Goal: Task Accomplishment & Management: Use online tool/utility

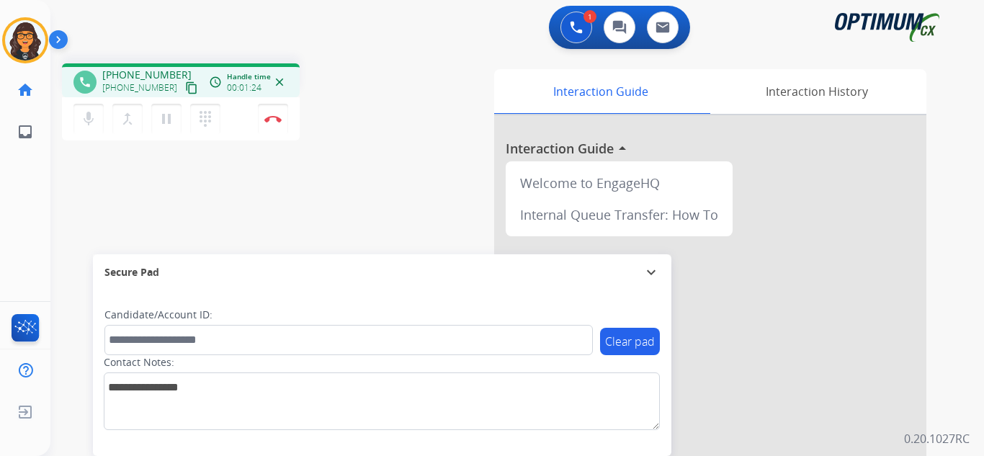
drag, startPoint x: 176, startPoint y: 85, endPoint x: 184, endPoint y: 55, distance: 31.1
click at [185, 85] on mat-icon "content_copy" at bounding box center [191, 87] width 13 height 13
click at [272, 117] on img at bounding box center [272, 118] width 17 height 7
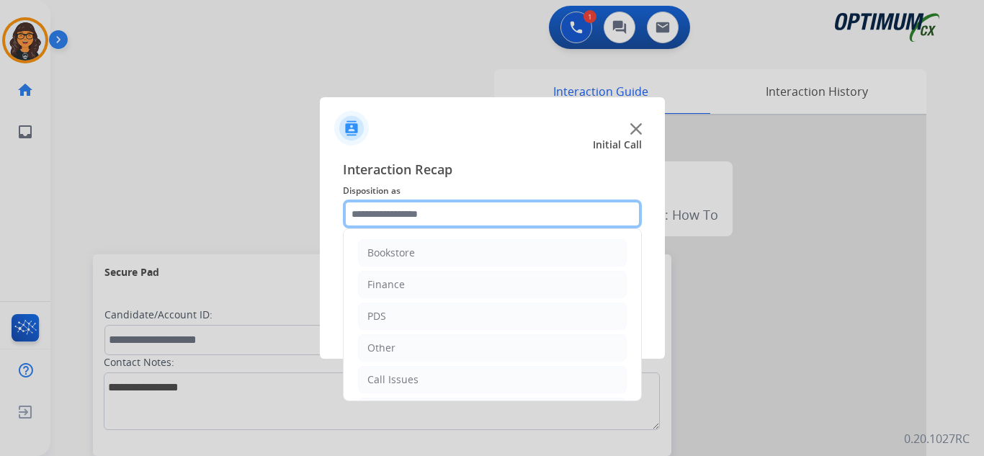
click at [380, 205] on input "text" at bounding box center [492, 214] width 299 height 29
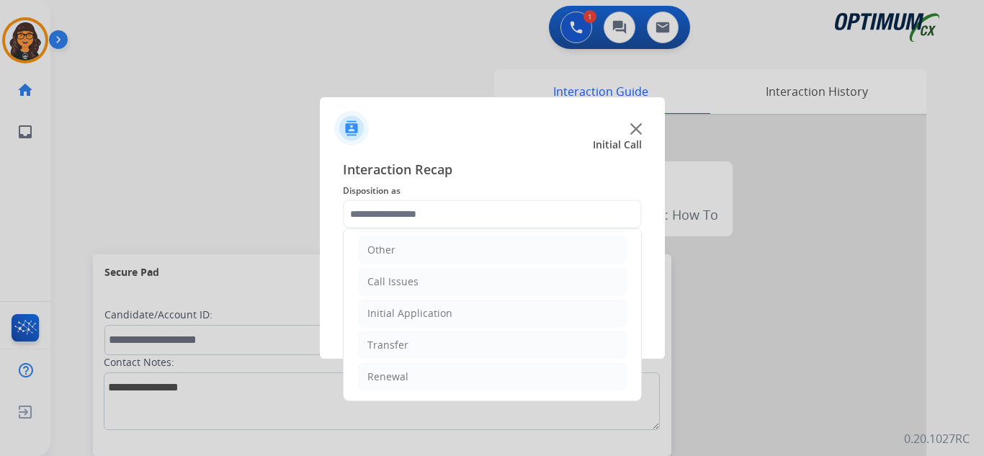
drag, startPoint x: 402, startPoint y: 375, endPoint x: 465, endPoint y: 360, distance: 64.5
click at [402, 375] on div "Renewal" at bounding box center [387, 377] width 41 height 14
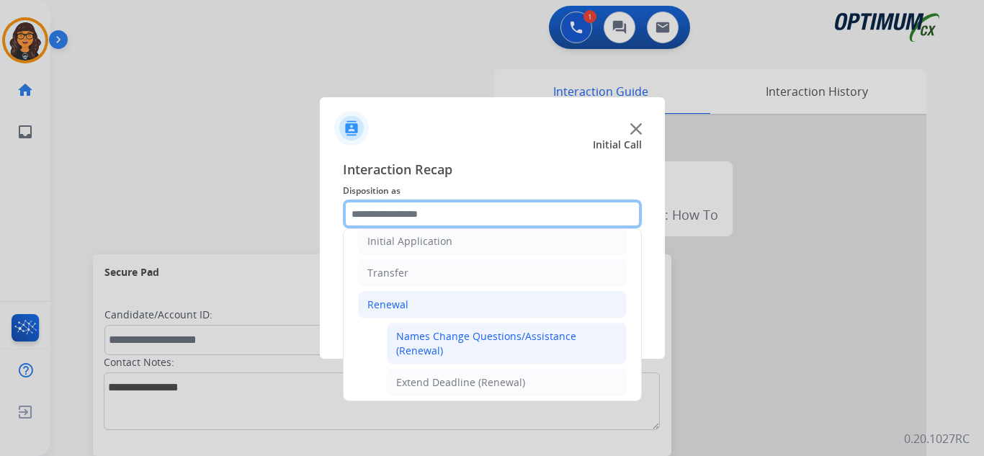
scroll to position [242, 0]
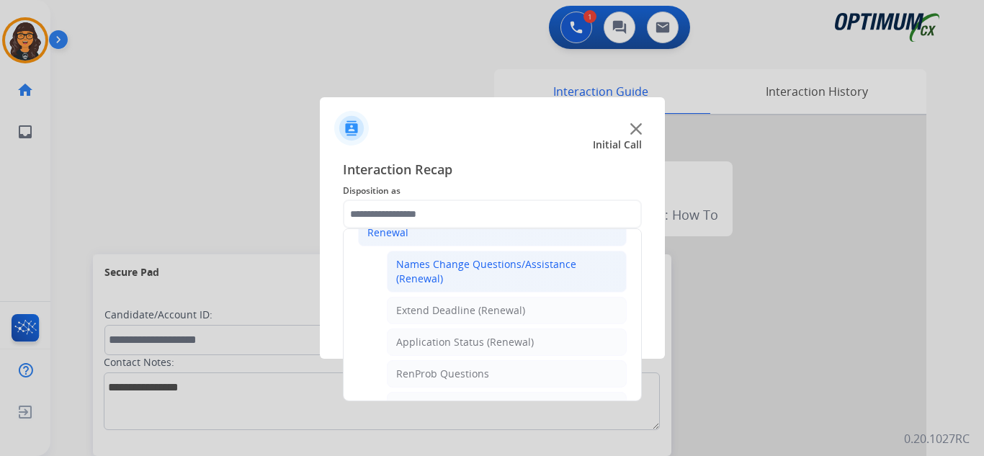
drag, startPoint x: 483, startPoint y: 277, endPoint x: 486, endPoint y: 302, distance: 25.4
click at [483, 277] on div "Names Change Questions/Assistance (Renewal)" at bounding box center [506, 271] width 221 height 29
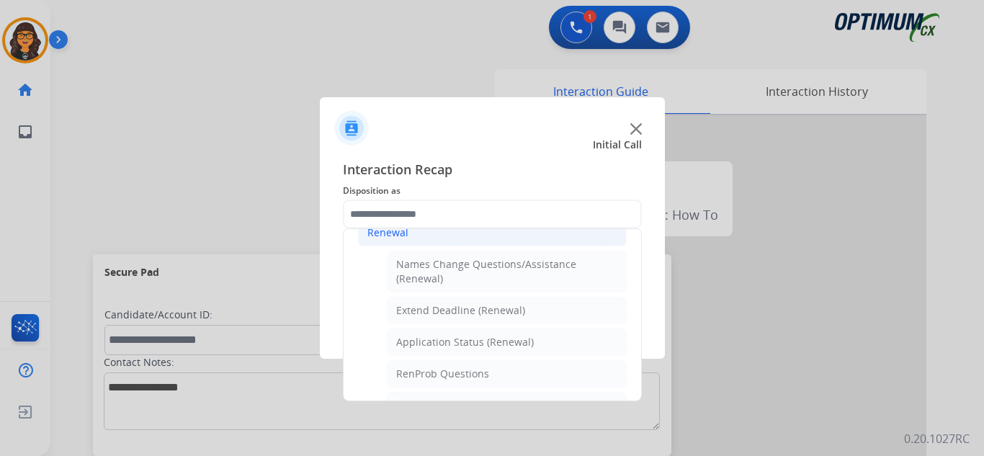
type input "**********"
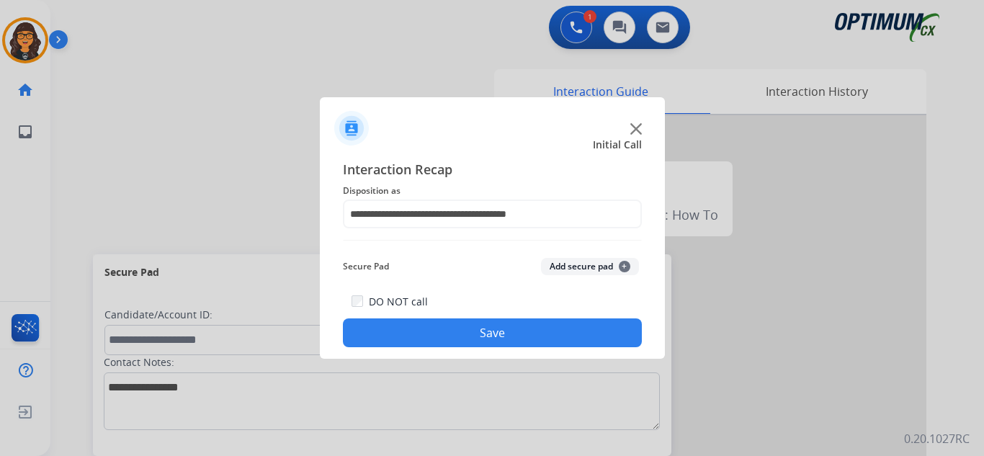
drag, startPoint x: 491, startPoint y: 331, endPoint x: 464, endPoint y: 313, distance: 32.8
click at [491, 331] on button "Save" at bounding box center [492, 332] width 299 height 29
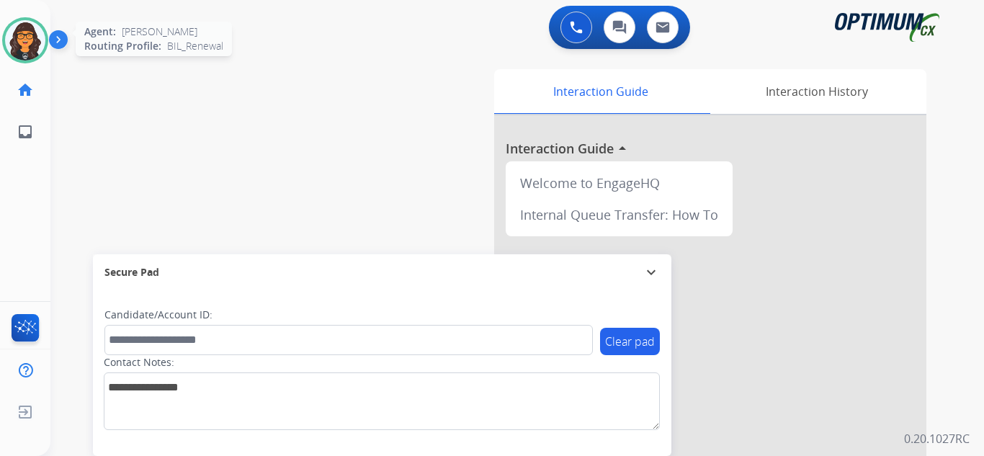
click at [27, 54] on img at bounding box center [25, 40] width 40 height 40
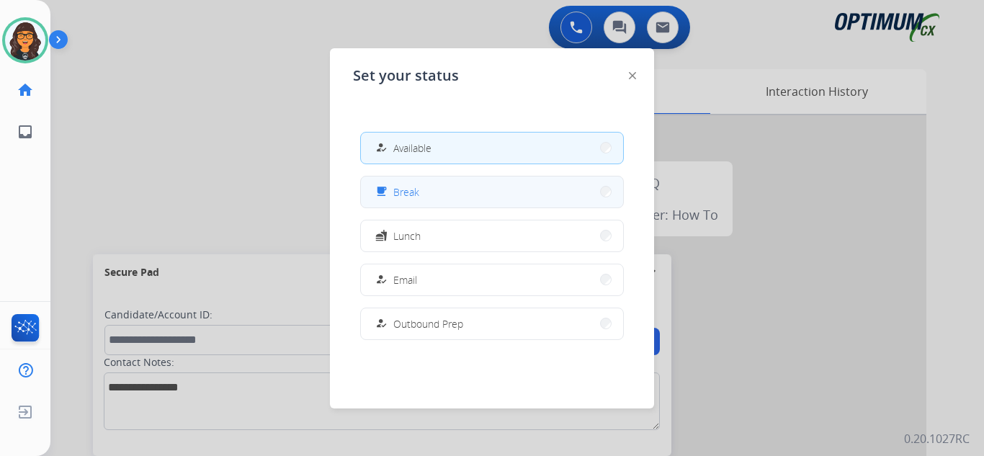
click at [383, 192] on mat-icon "free_breakfast" at bounding box center [381, 192] width 12 height 12
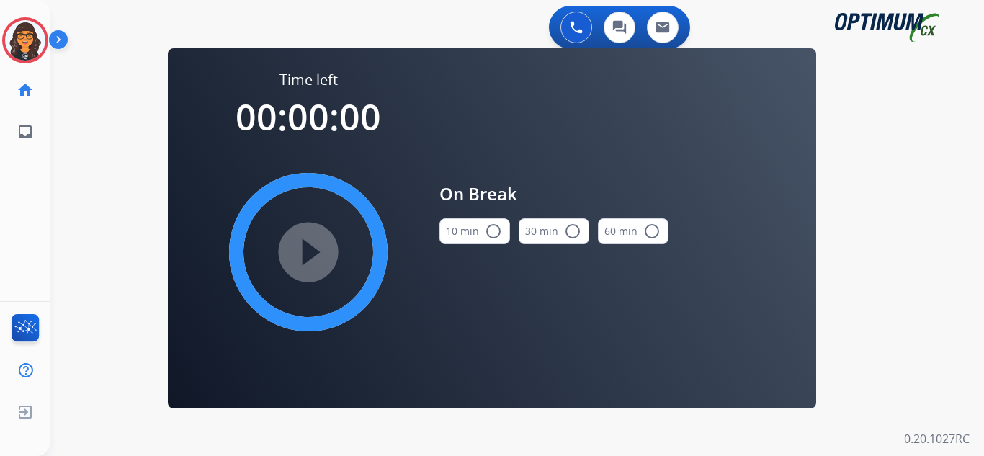
drag, startPoint x: 455, startPoint y: 244, endPoint x: 465, endPoint y: 233, distance: 14.3
click at [457, 241] on div "10 min radio_button_unchecked" at bounding box center [474, 231] width 71 height 49
click at [465, 233] on button "10 min radio_button_unchecked" at bounding box center [474, 231] width 71 height 26
click at [310, 243] on mat-icon "play_circle_filled" at bounding box center [308, 251] width 17 height 17
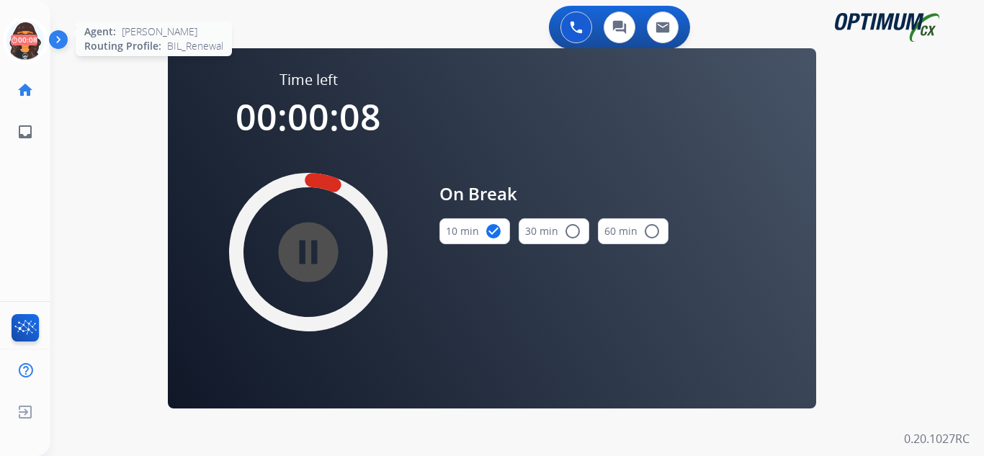
drag, startPoint x: 23, startPoint y: 31, endPoint x: 44, endPoint y: 48, distance: 26.7
click at [23, 31] on icon at bounding box center [25, 40] width 47 height 47
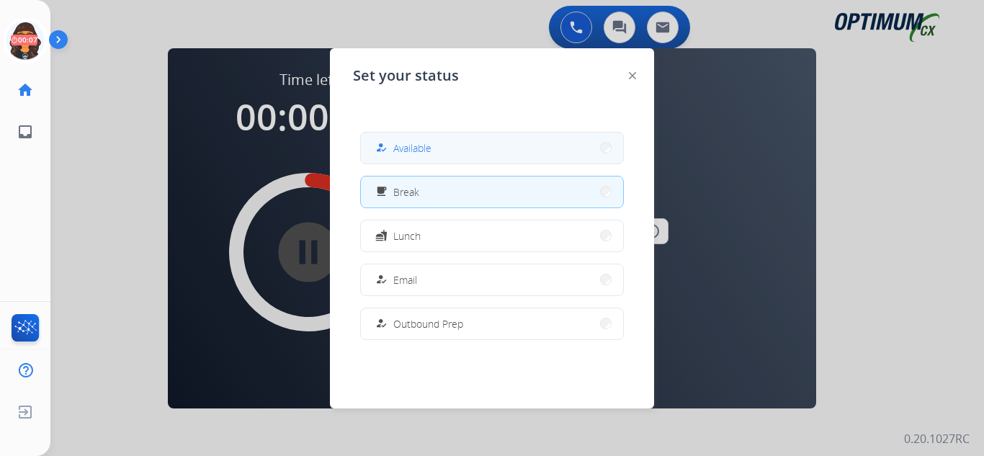
click at [426, 146] on span "Available" at bounding box center [412, 147] width 38 height 15
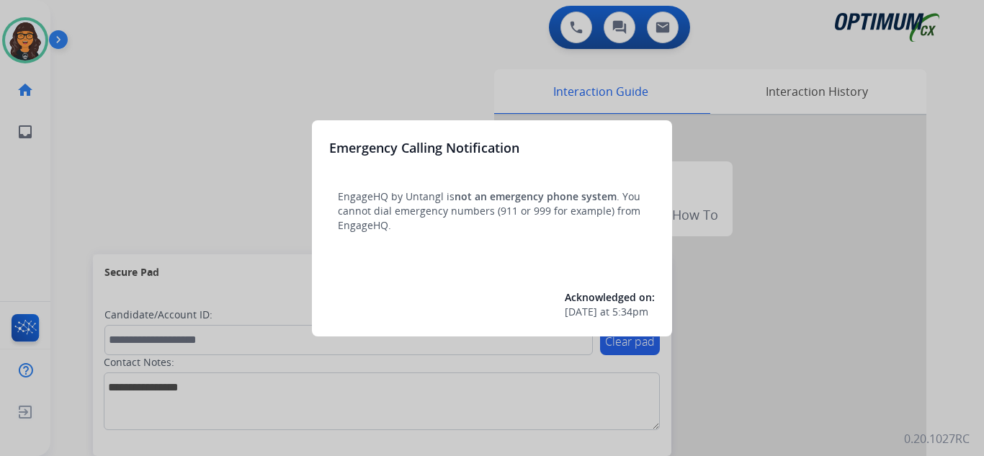
click at [108, 15] on div at bounding box center [492, 228] width 984 height 456
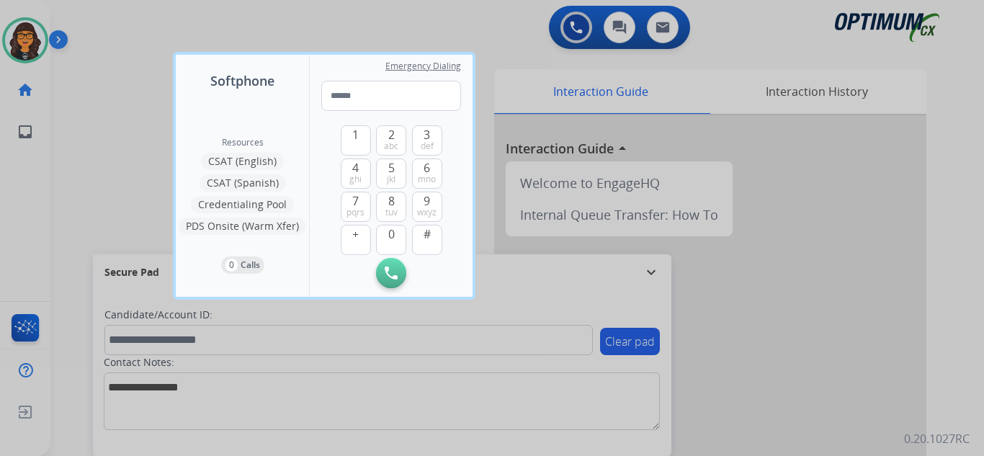
click at [100, 18] on div at bounding box center [492, 228] width 984 height 456
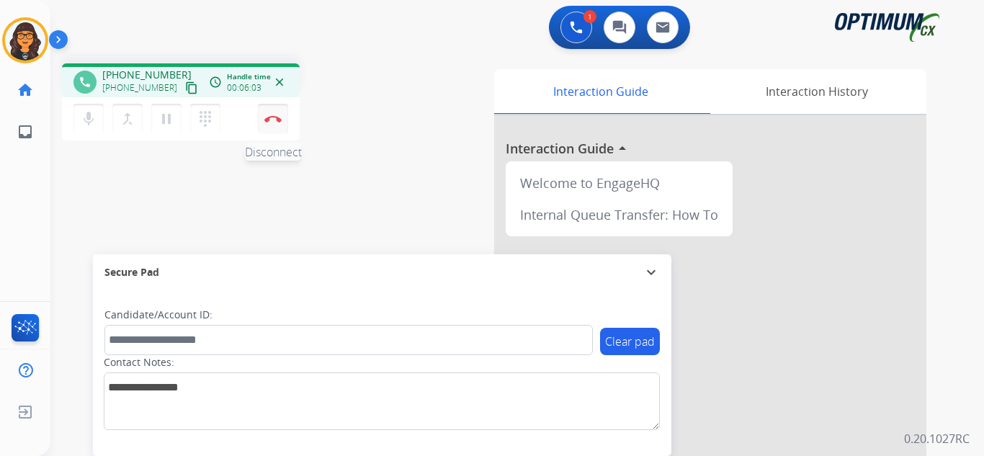
click at [265, 112] on button "Disconnect" at bounding box center [273, 119] width 30 height 30
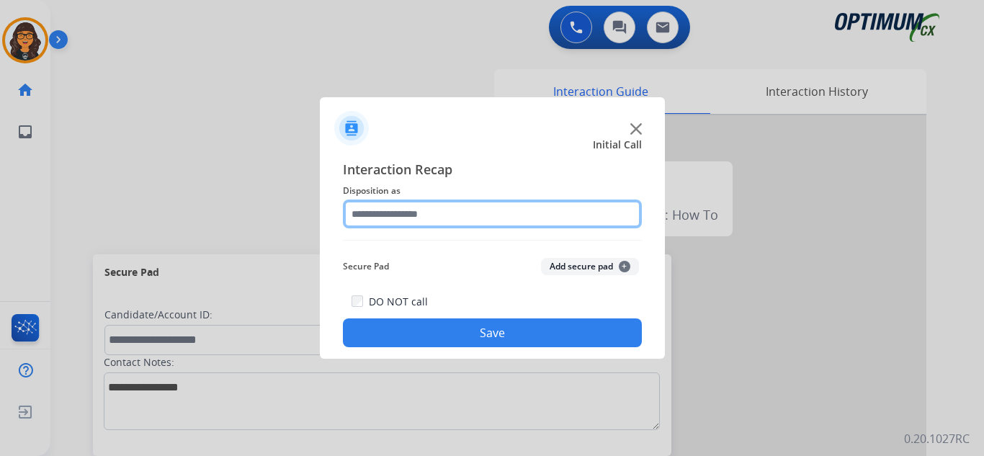
click at [385, 220] on input "text" at bounding box center [492, 214] width 299 height 29
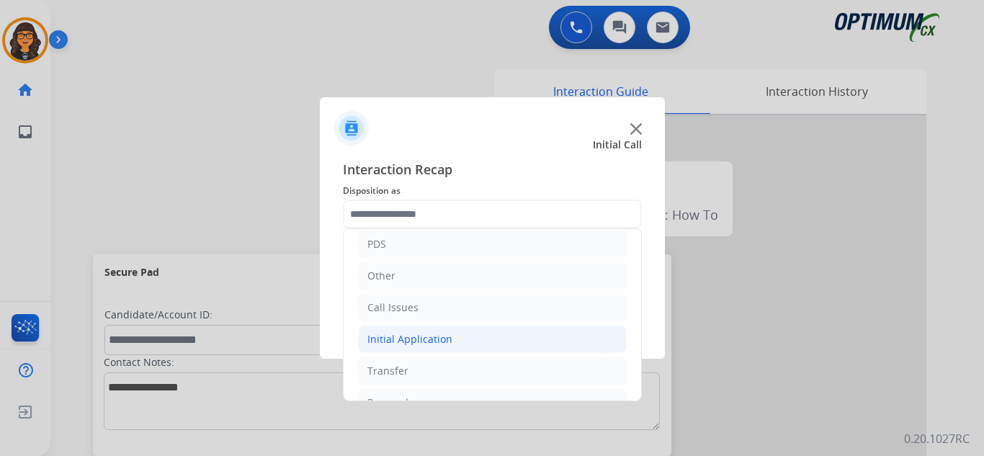
click at [420, 339] on div "Initial Application" at bounding box center [409, 339] width 85 height 14
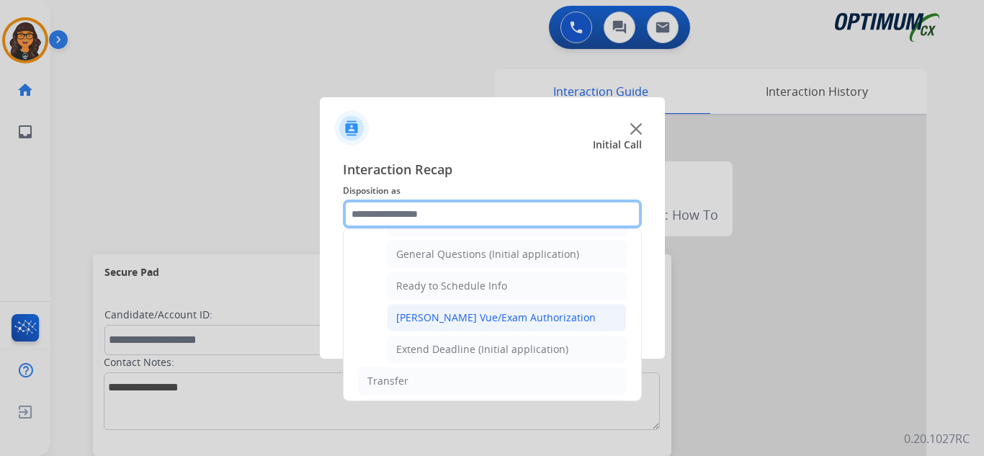
scroll to position [792, 0]
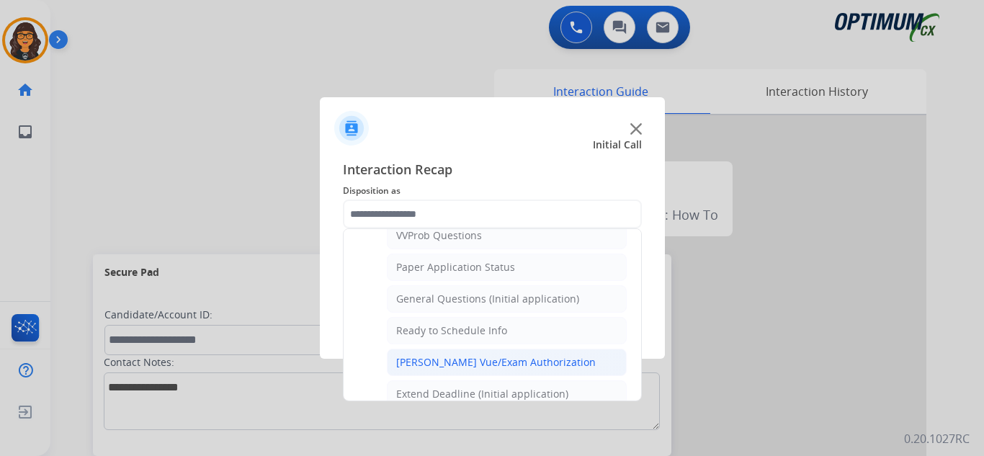
click at [496, 297] on div "General Questions (Initial application)" at bounding box center [487, 299] width 183 height 14
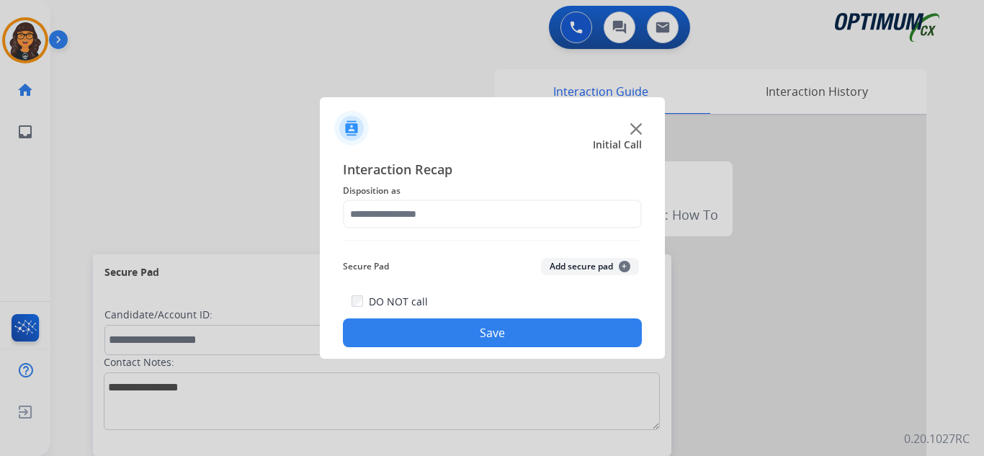
type input "**********"
click at [498, 326] on button "Save" at bounding box center [492, 332] width 299 height 29
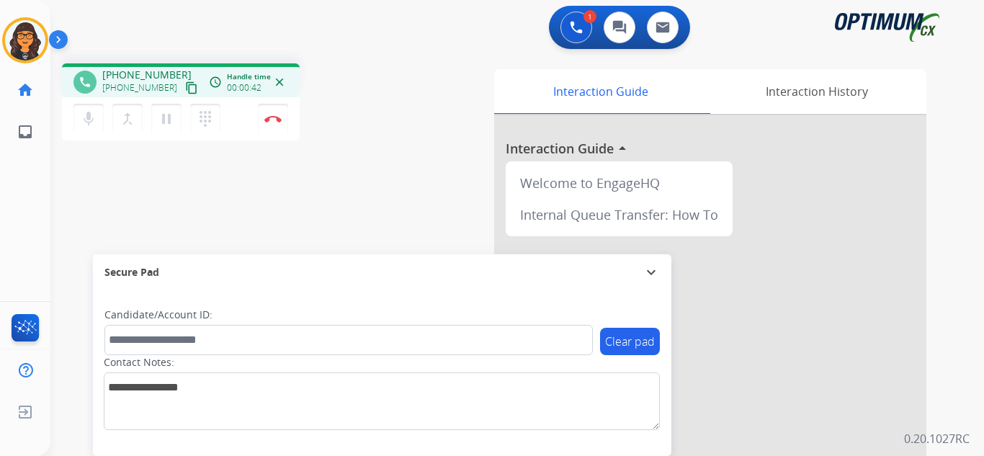
click at [185, 84] on mat-icon "content_copy" at bounding box center [191, 87] width 13 height 13
click at [267, 117] on img at bounding box center [272, 118] width 17 height 7
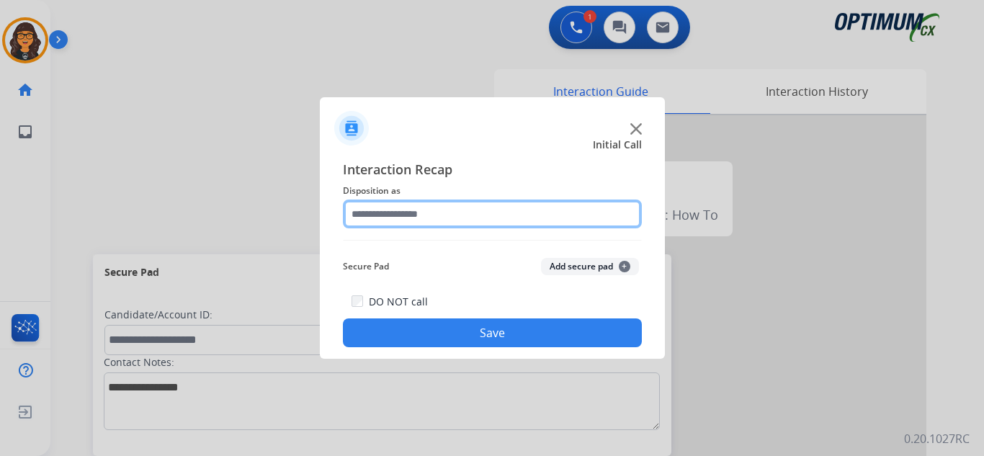
click at [425, 213] on input "text" at bounding box center [492, 214] width 299 height 29
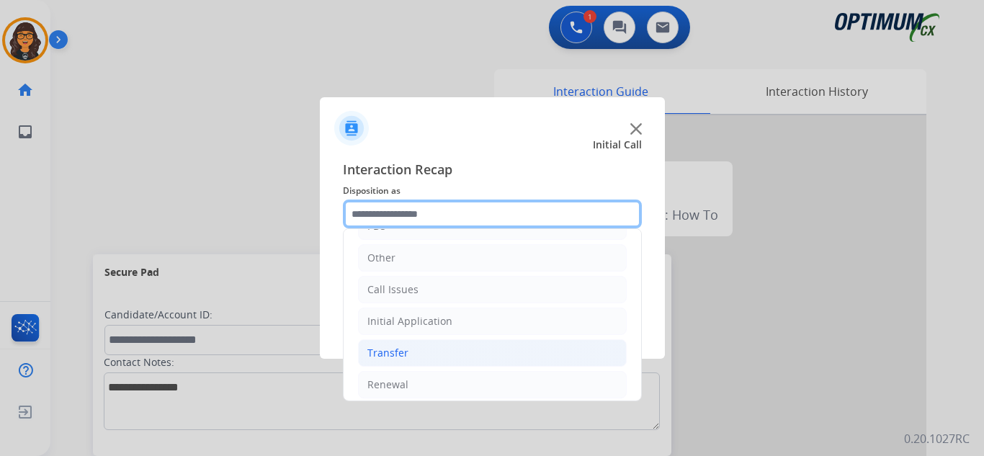
scroll to position [98, 0]
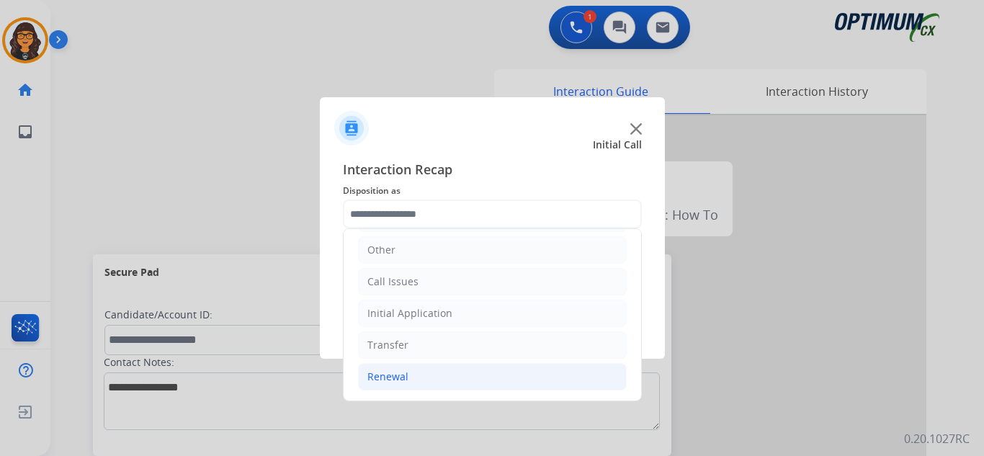
click at [392, 380] on div "Renewal" at bounding box center [387, 377] width 41 height 14
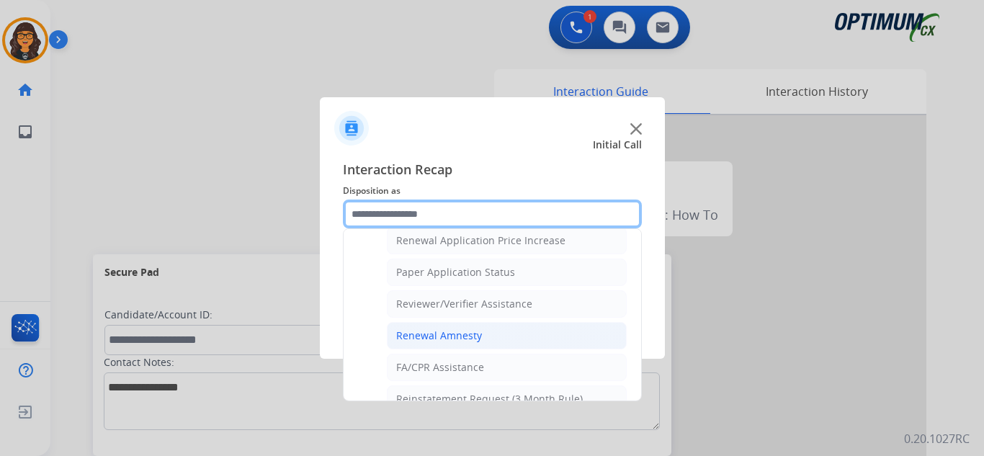
scroll to position [412, 0]
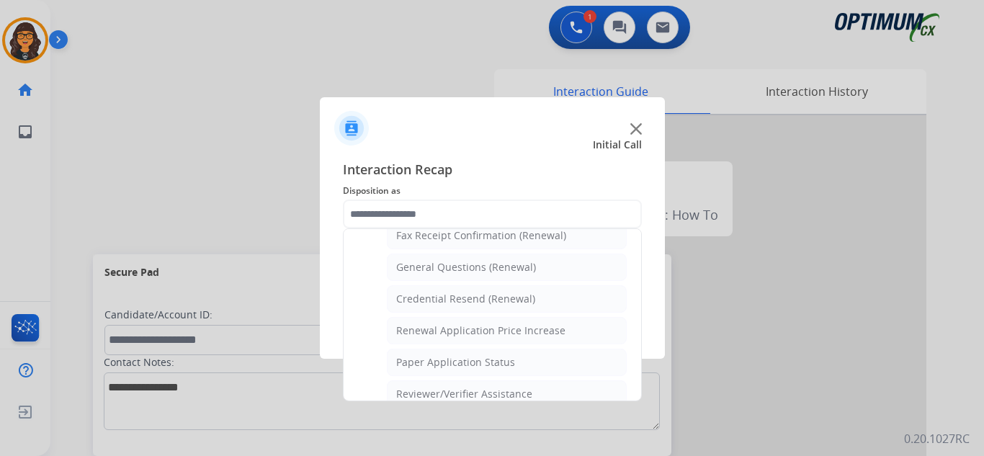
click at [462, 272] on div "General Questions (Renewal)" at bounding box center [466, 267] width 140 height 14
type input "**********"
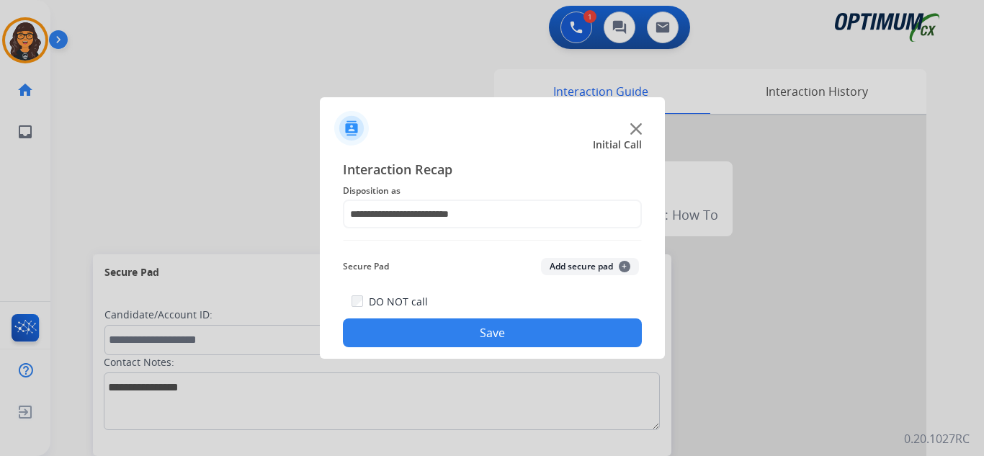
click at [467, 336] on button "Save" at bounding box center [492, 332] width 299 height 29
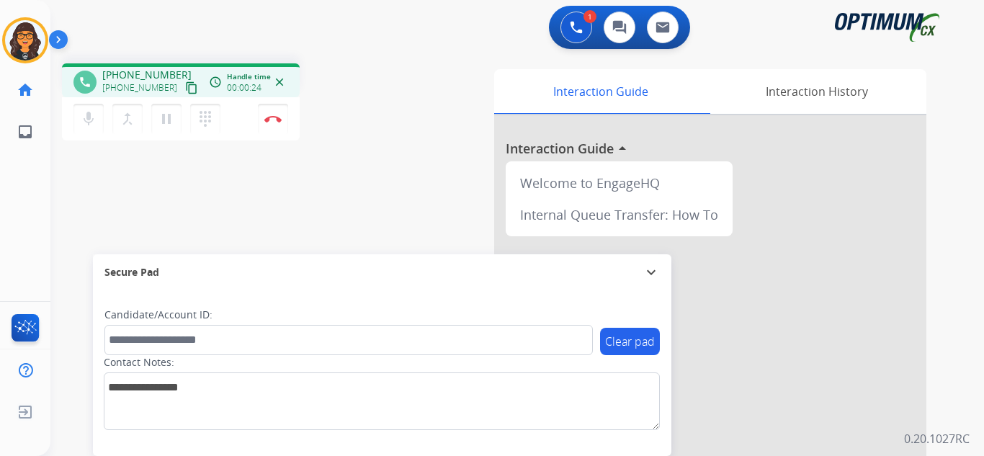
click at [185, 87] on mat-icon "content_copy" at bounding box center [191, 87] width 13 height 13
click at [272, 112] on button "Disconnect" at bounding box center [273, 119] width 30 height 30
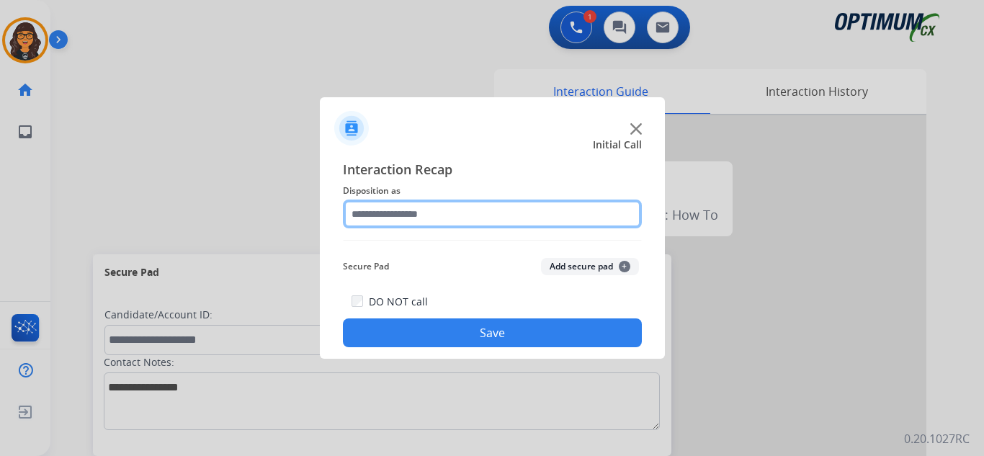
click at [419, 216] on input "text" at bounding box center [492, 214] width 299 height 29
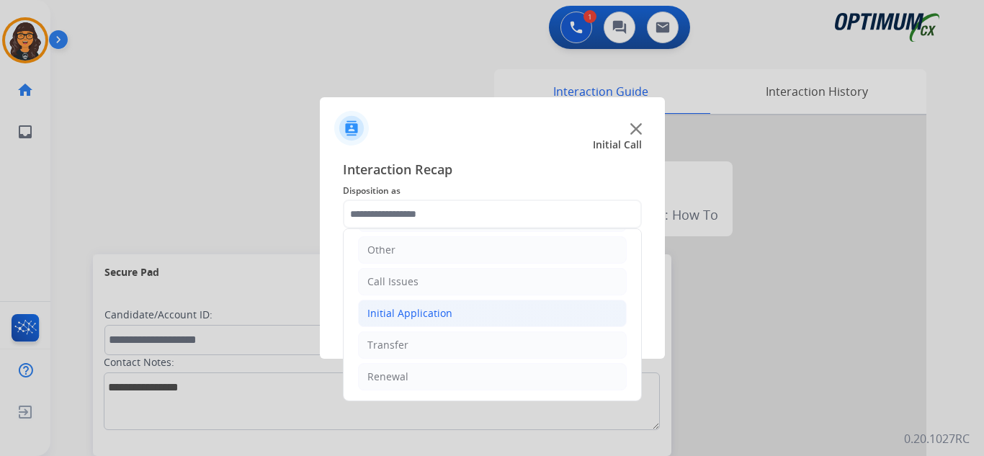
click at [423, 319] on div "Initial Application" at bounding box center [409, 313] width 85 height 14
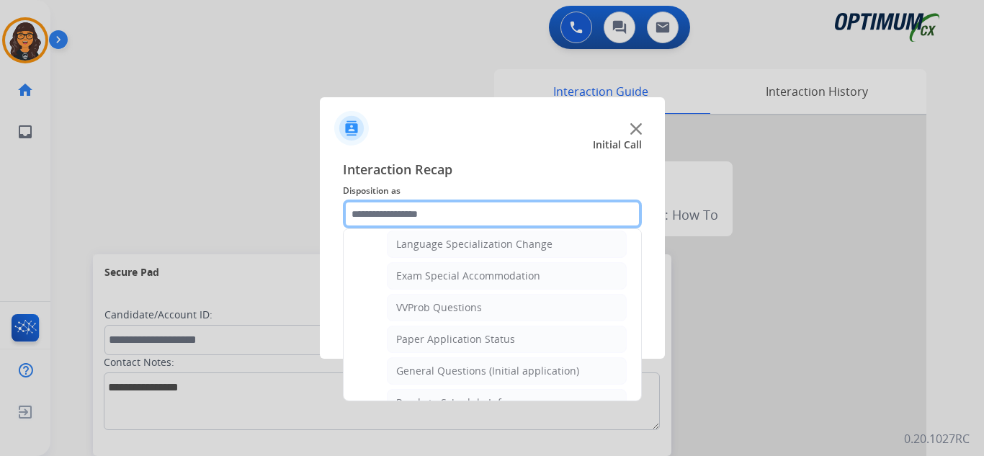
scroll to position [746, 0]
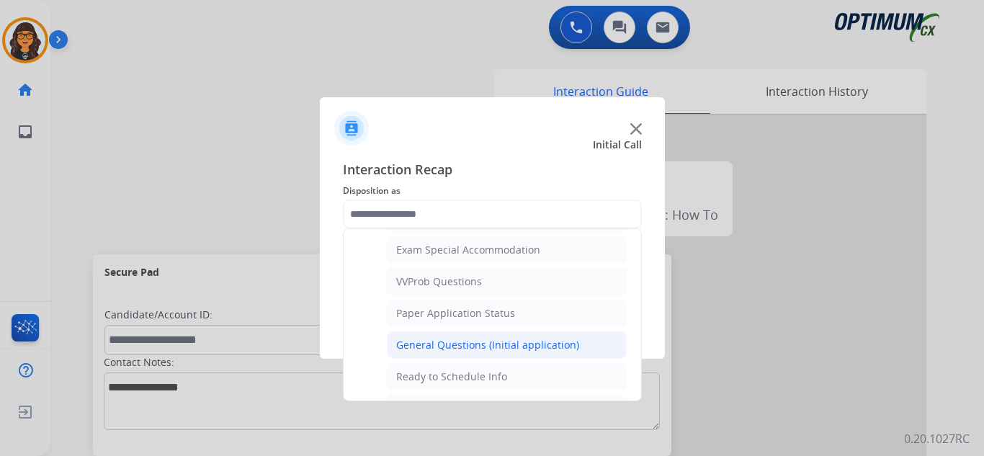
click at [436, 351] on div "General Questions (Initial application)" at bounding box center [487, 345] width 183 height 14
type input "**********"
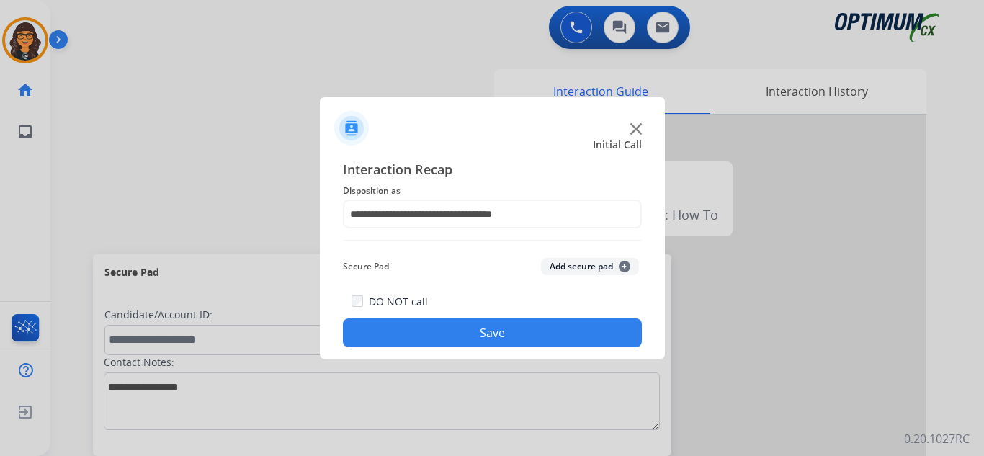
drag, startPoint x: 456, startPoint y: 336, endPoint x: 284, endPoint y: 192, distance: 224.5
click at [456, 336] on button "Save" at bounding box center [492, 332] width 299 height 29
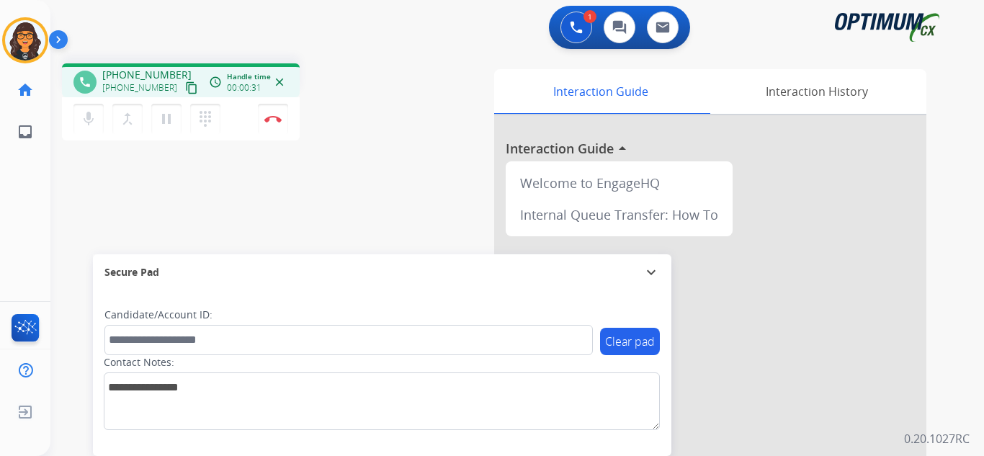
click at [185, 85] on mat-icon "content_copy" at bounding box center [191, 87] width 13 height 13
click at [267, 115] on img at bounding box center [272, 118] width 17 height 7
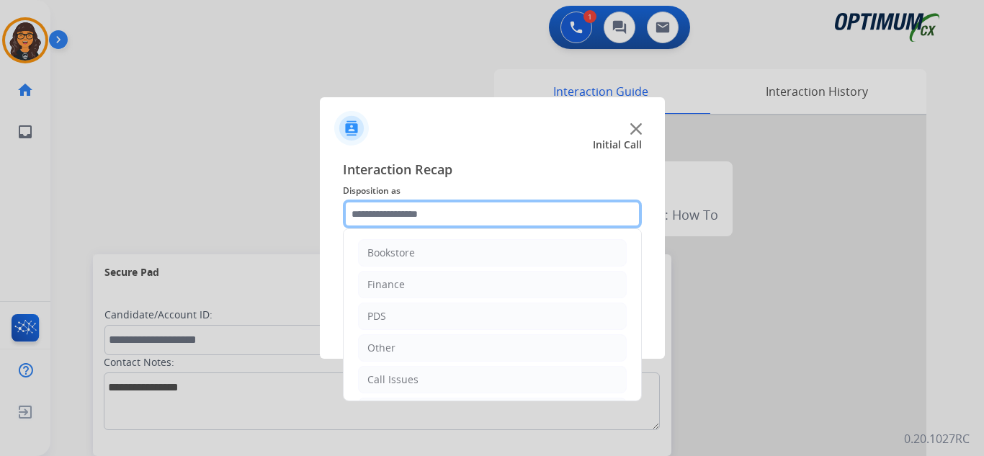
click at [421, 218] on input "text" at bounding box center [492, 214] width 299 height 29
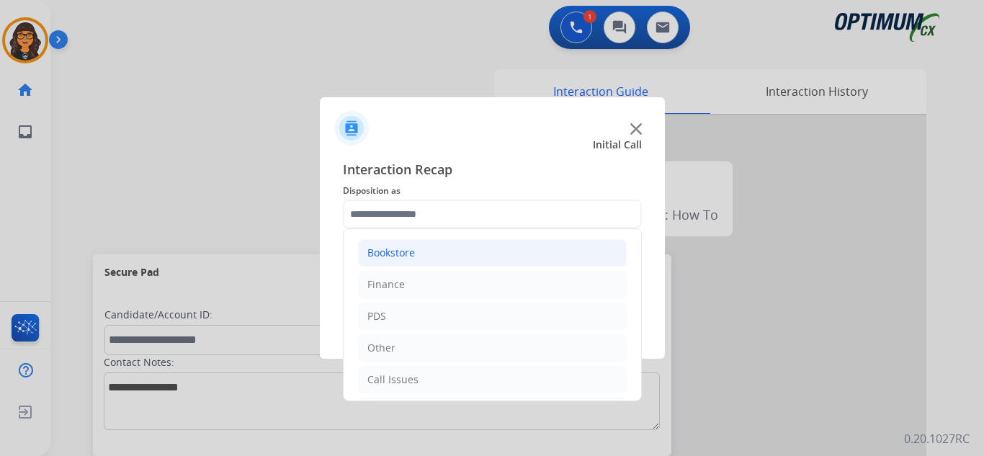
click at [395, 251] on div "Bookstore" at bounding box center [391, 253] width 48 height 14
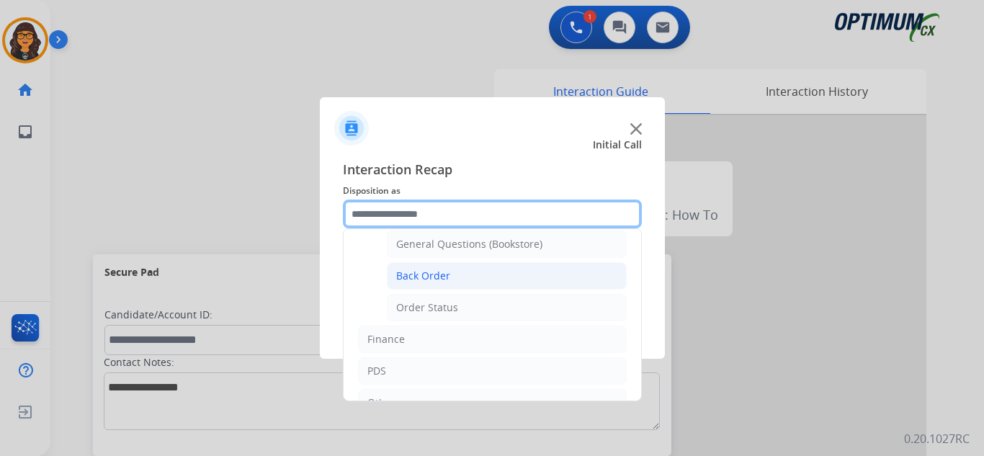
scroll to position [0, 0]
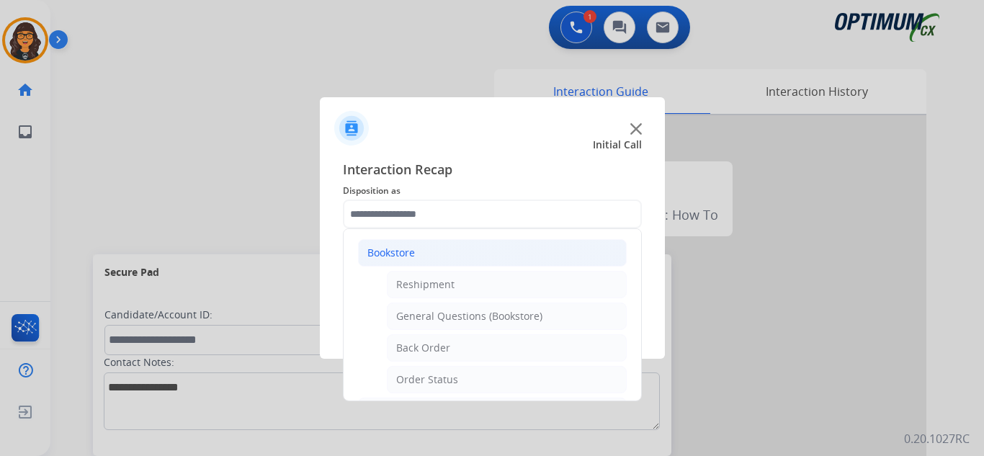
click at [434, 318] on div "General Questions (Bookstore)" at bounding box center [469, 316] width 146 height 14
type input "**********"
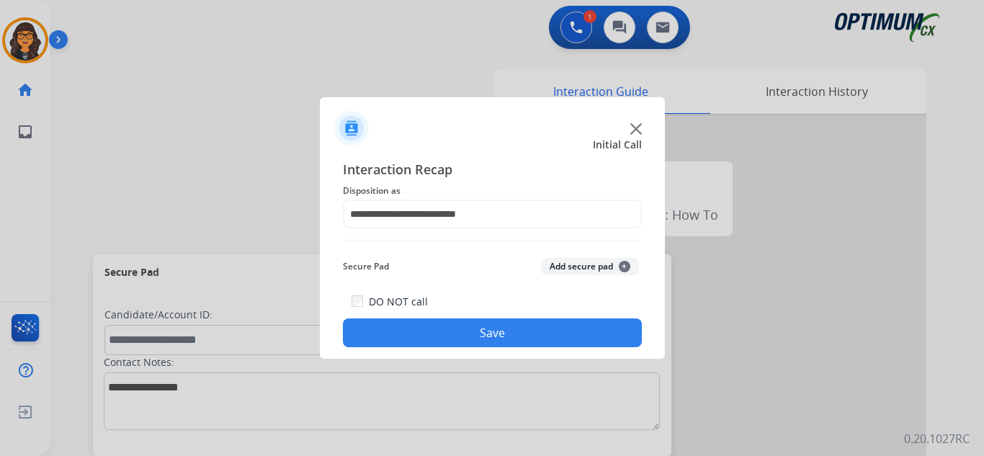
click at [440, 341] on button "Save" at bounding box center [492, 332] width 299 height 29
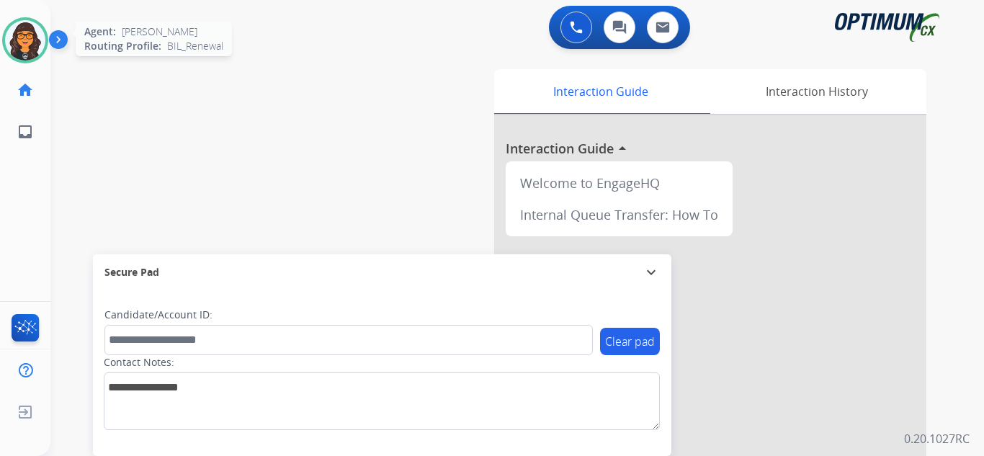
click at [20, 43] on img at bounding box center [25, 40] width 40 height 40
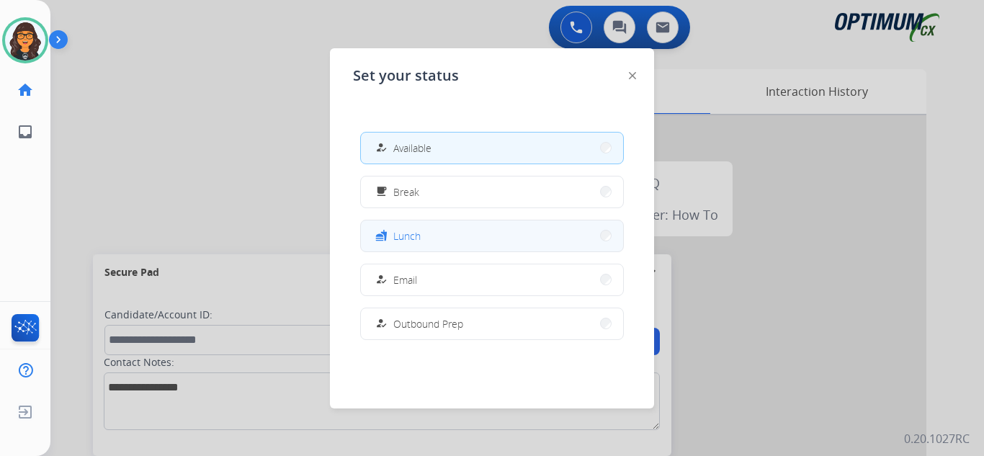
click at [426, 234] on button "fastfood Lunch" at bounding box center [492, 235] width 262 height 31
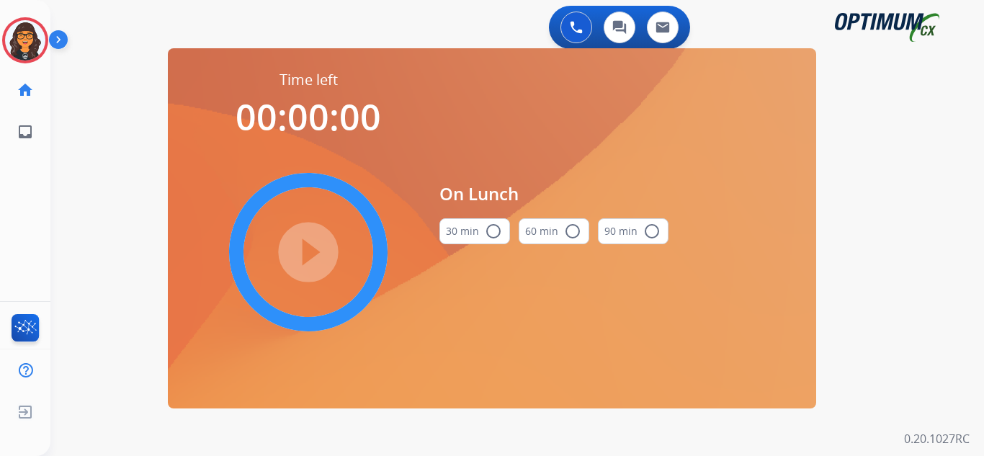
click at [469, 235] on button "30 min radio_button_unchecked" at bounding box center [474, 231] width 71 height 26
click at [317, 249] on mat-icon "play_circle_filled" at bounding box center [308, 251] width 17 height 17
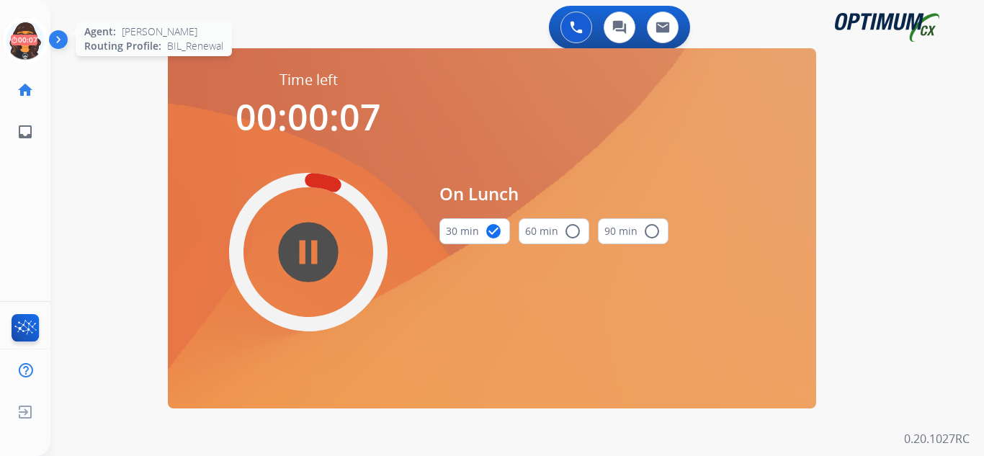
click at [21, 37] on icon at bounding box center [25, 40] width 47 height 47
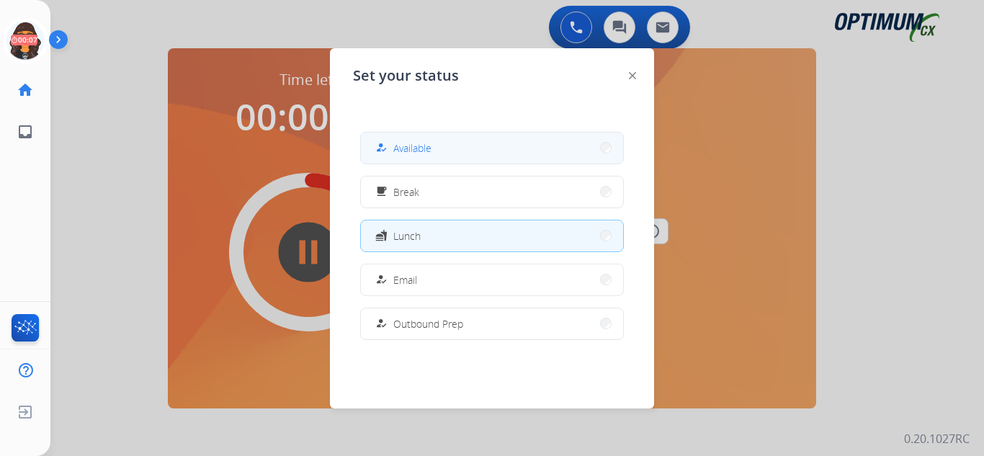
click at [409, 148] on span "Available" at bounding box center [412, 147] width 38 height 15
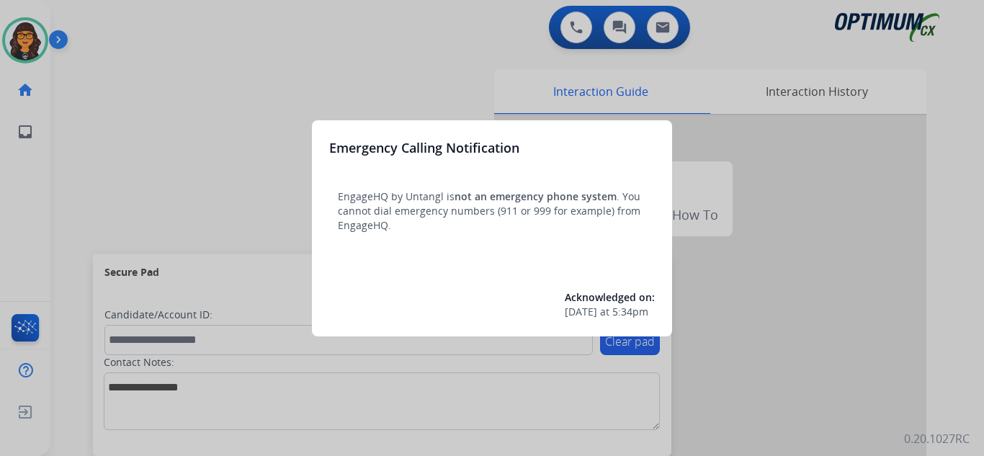
click at [99, 28] on div at bounding box center [492, 228] width 984 height 456
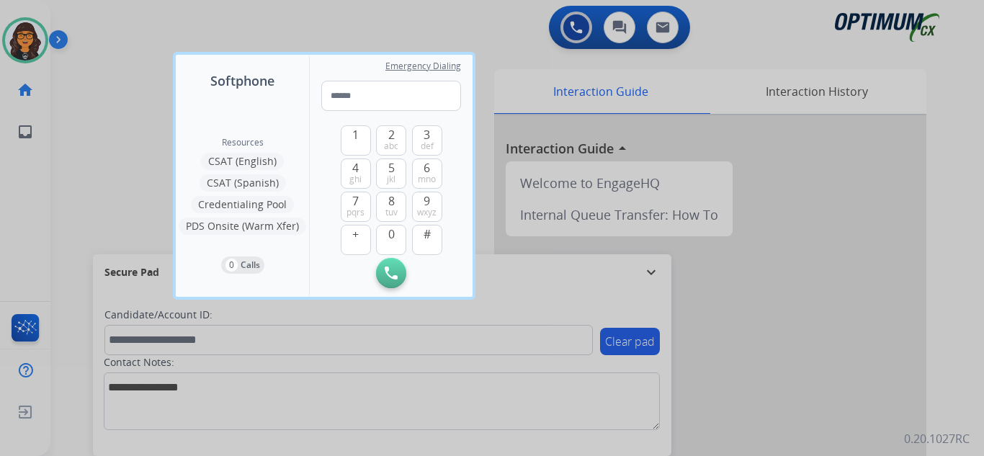
click at [99, 24] on div at bounding box center [492, 228] width 984 height 456
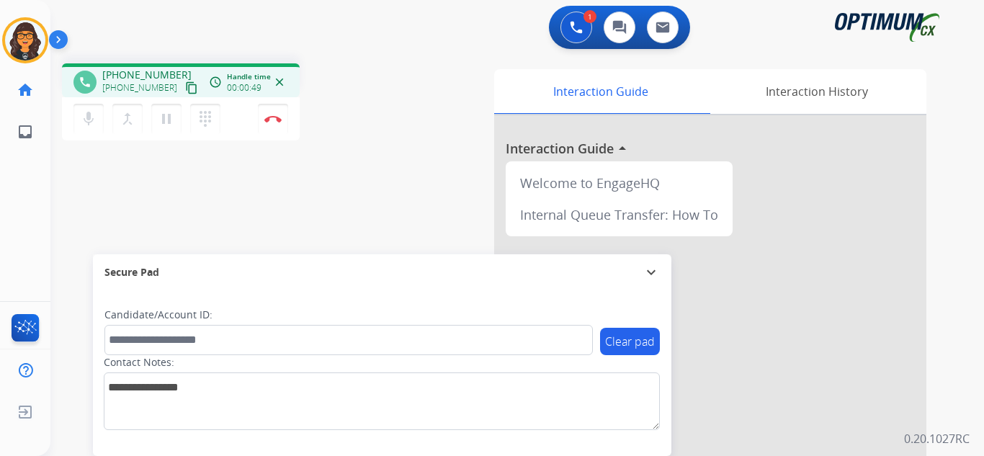
click at [185, 86] on mat-icon "content_copy" at bounding box center [191, 87] width 13 height 13
click at [264, 109] on button "Disconnect" at bounding box center [273, 119] width 30 height 30
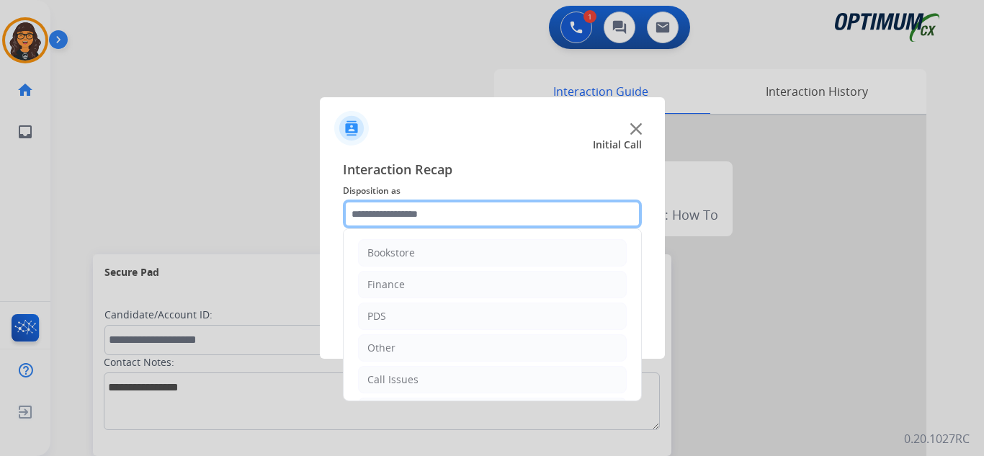
click at [411, 223] on input "text" at bounding box center [492, 214] width 299 height 29
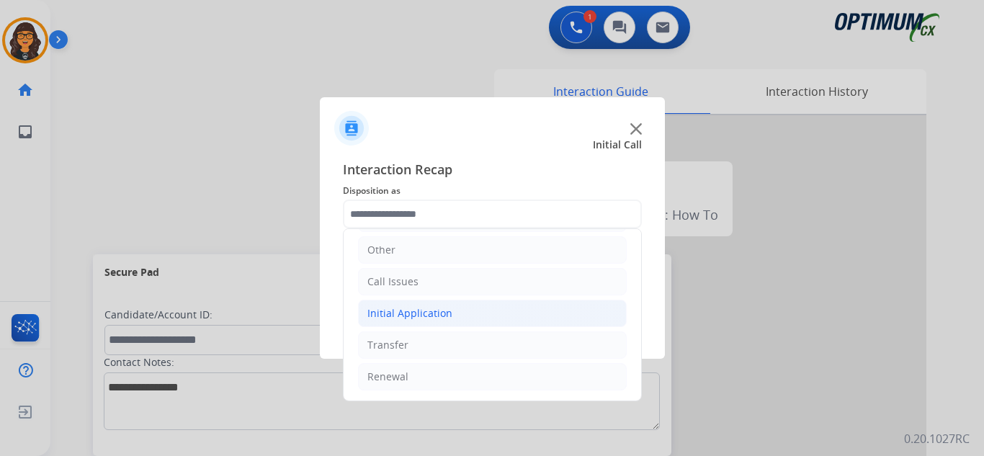
click at [411, 313] on div "Initial Application" at bounding box center [409, 313] width 85 height 14
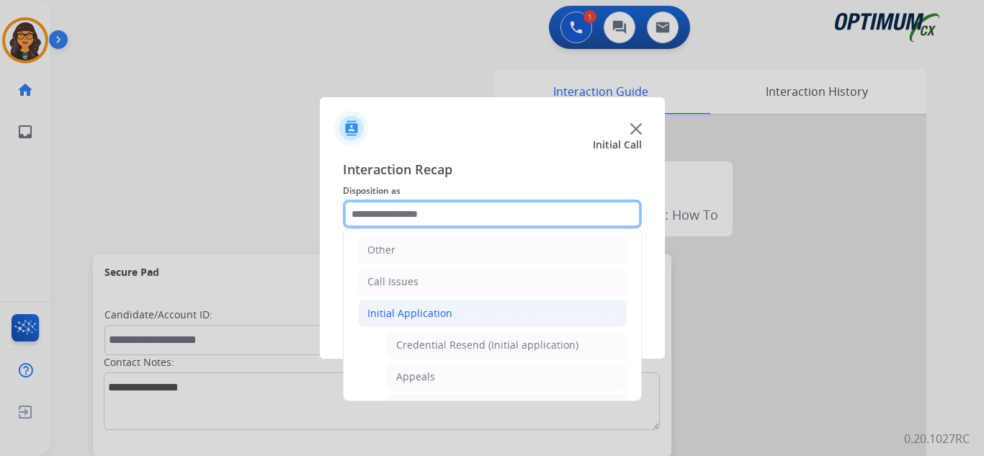
scroll to position [170, 0]
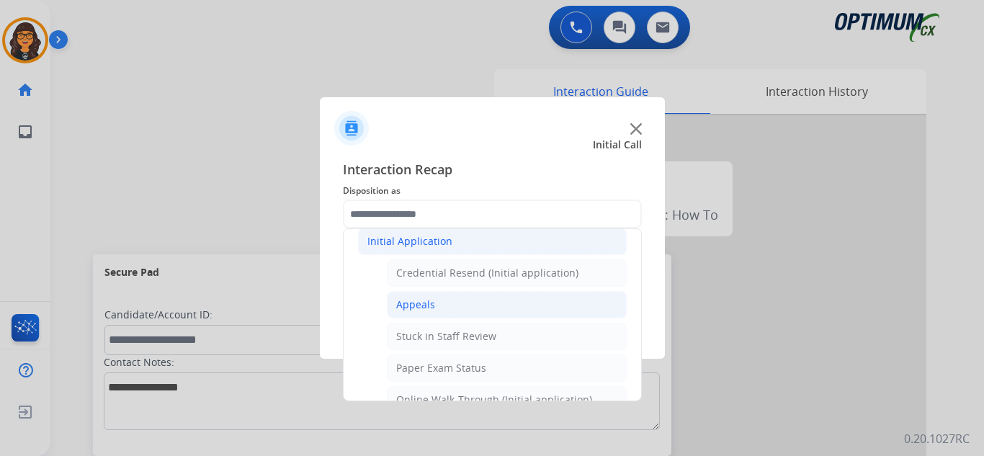
click at [424, 296] on li "Appeals" at bounding box center [507, 304] width 240 height 27
type input "*******"
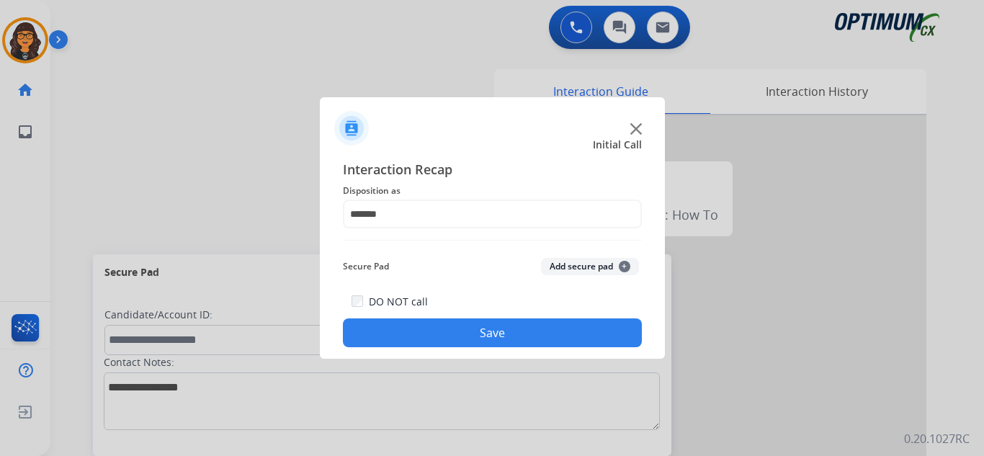
click at [456, 324] on button "Save" at bounding box center [492, 332] width 299 height 29
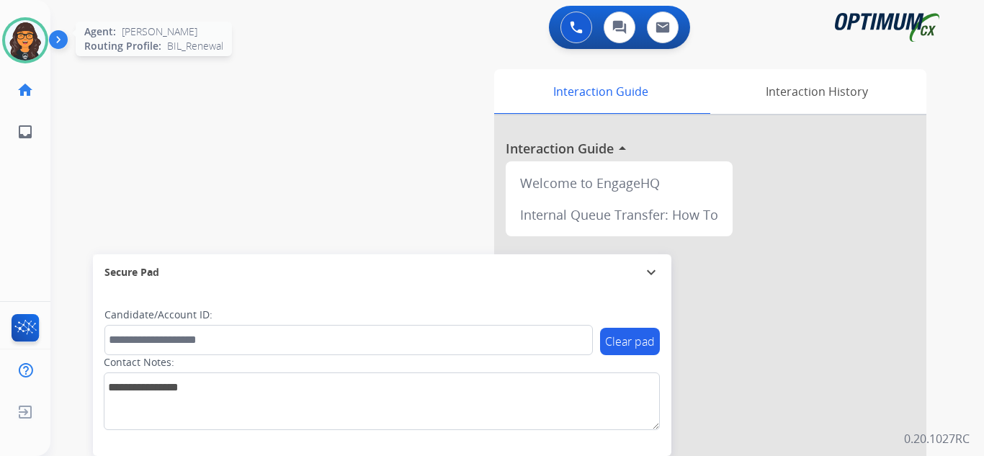
click at [14, 34] on img at bounding box center [25, 40] width 40 height 40
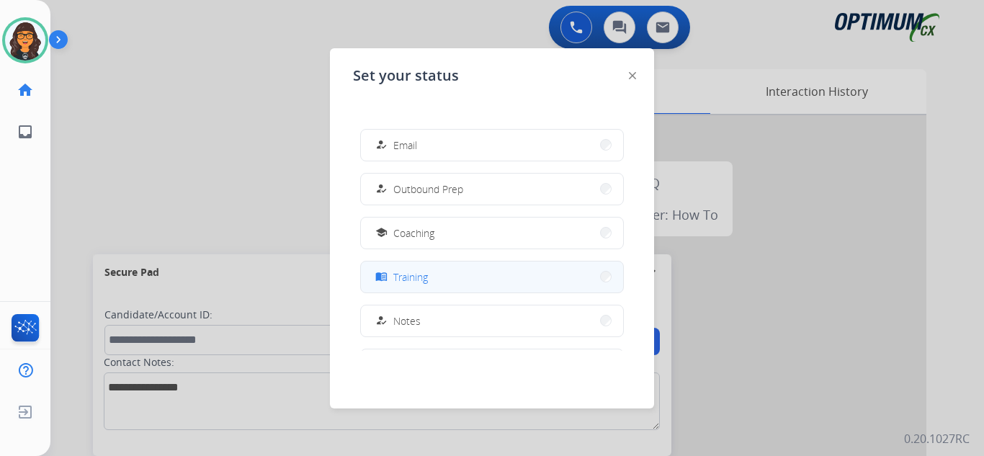
scroll to position [144, 0]
click at [411, 271] on span "Training" at bounding box center [410, 267] width 35 height 15
